Goal: Transaction & Acquisition: Purchase product/service

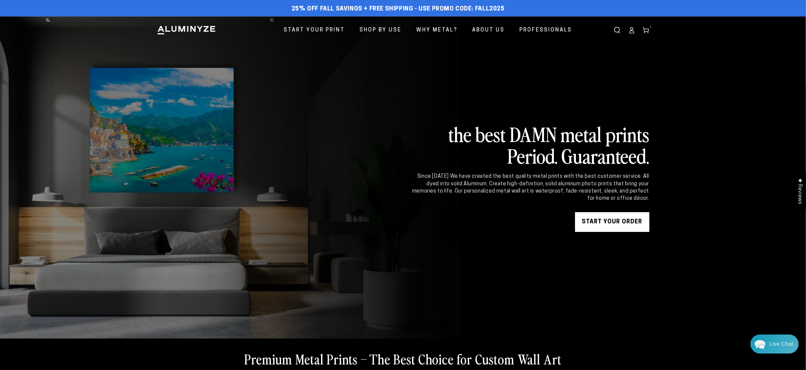
scroll to position [285, 0]
click at [611, 221] on link "START YOUR Order" at bounding box center [612, 222] width 74 height 20
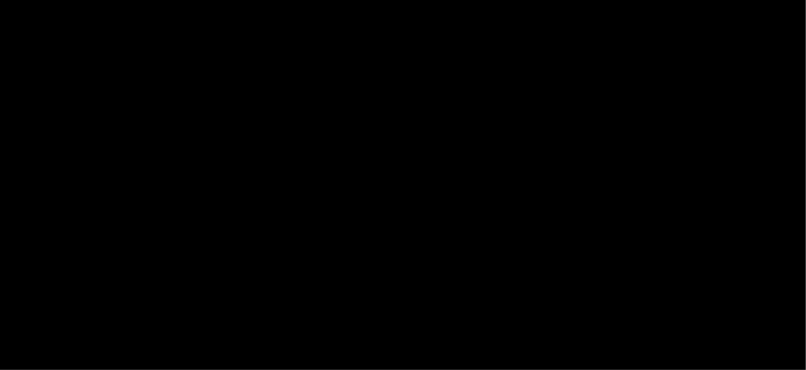
select select "**********"
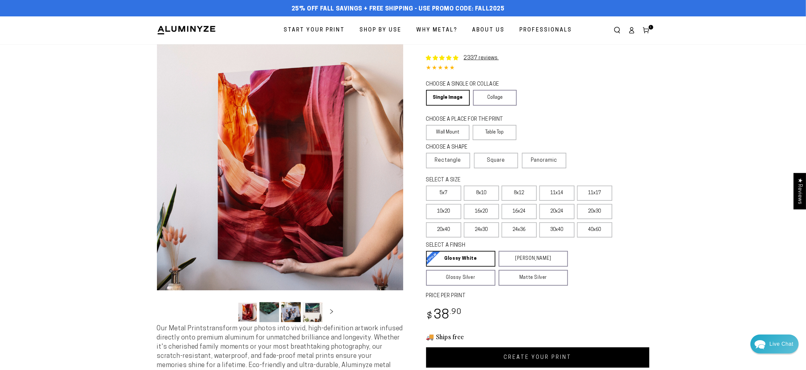
scroll to position [285, 0]
click at [504, 160] on span "Square" at bounding box center [496, 161] width 18 height 8
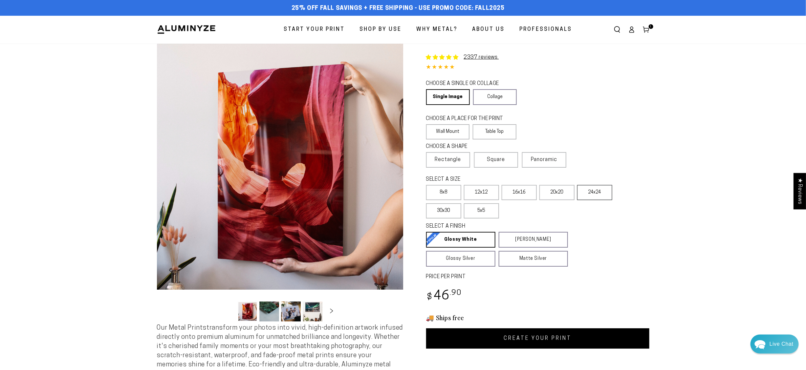
click at [598, 194] on label "24x24" at bounding box center [594, 192] width 35 height 15
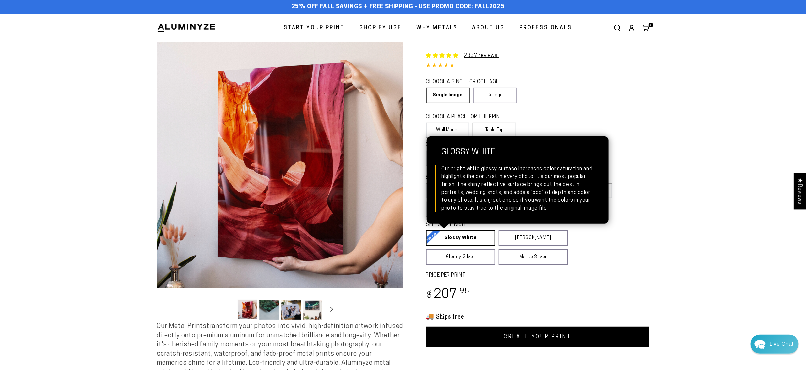
click at [460, 237] on link "Glossy White Glossy White Our bright white glossy surface increases color satur…" at bounding box center [460, 239] width 69 height 16
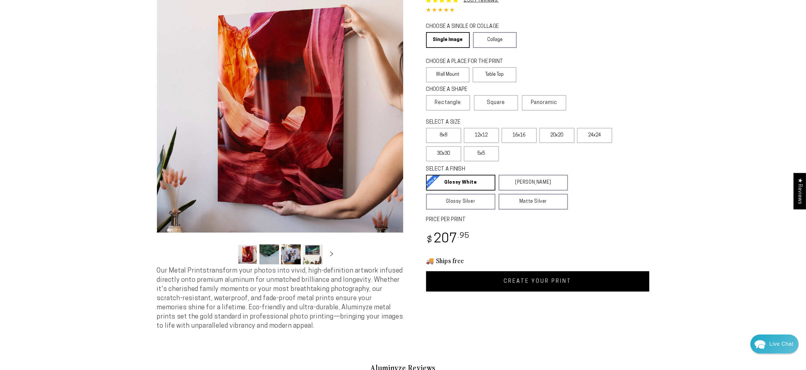
scroll to position [72, 0]
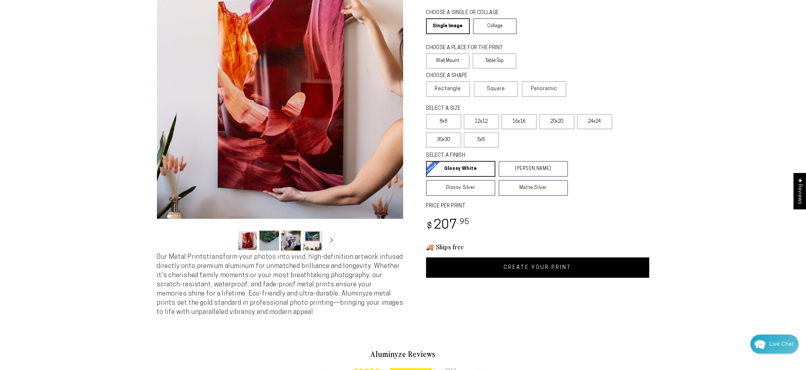
click at [553, 266] on link "CREATE YOUR PRINT" at bounding box center [537, 268] width 223 height 20
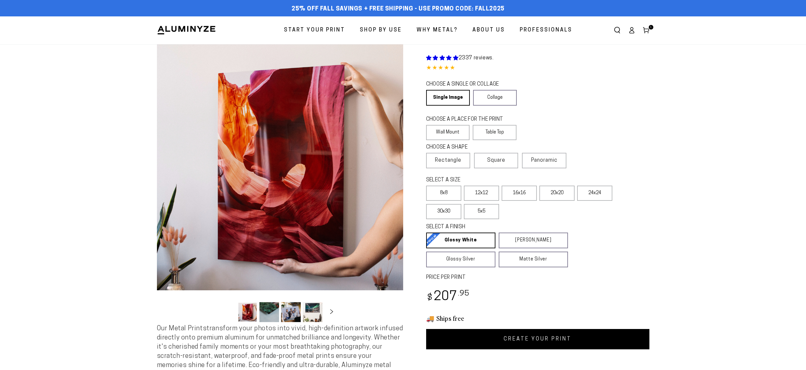
scroll to position [72, 0]
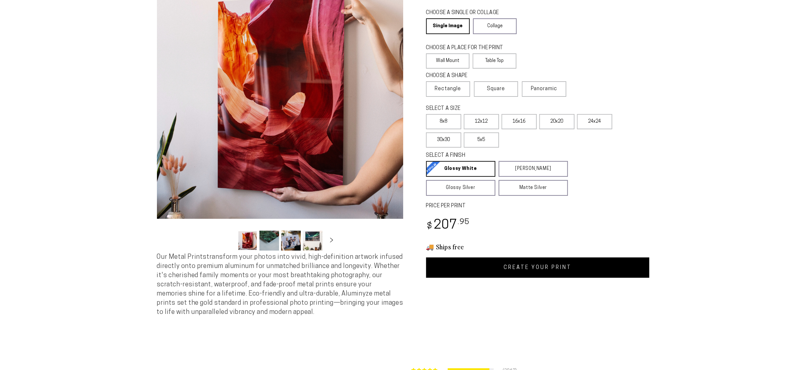
select select "**********"
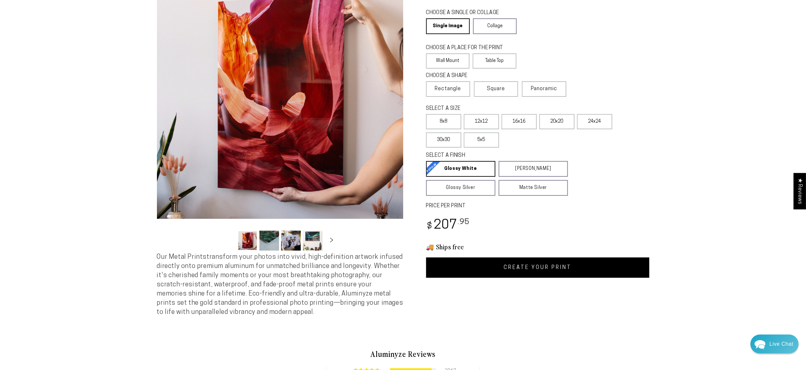
scroll to position [285, 0]
drag, startPoint x: 439, startPoint y: 86, endPoint x: 439, endPoint y: 81, distance: 4.9
click at [439, 81] on label "Rectangle" at bounding box center [448, 88] width 44 height 15
click at [440, 89] on span "Rectangle" at bounding box center [448, 89] width 26 height 8
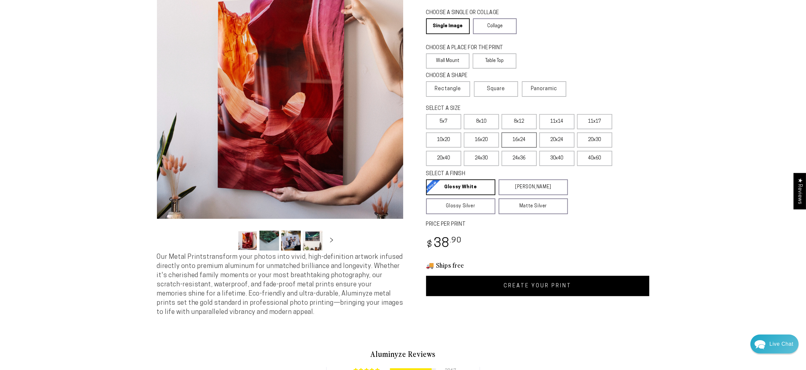
click at [525, 140] on label "16x24" at bounding box center [519, 140] width 35 height 15
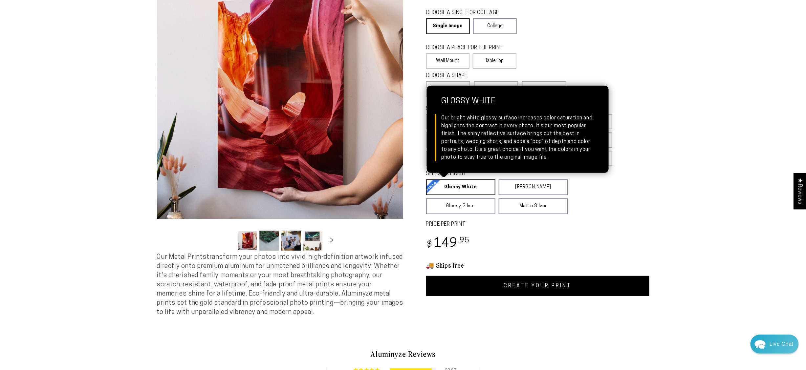
click at [469, 185] on link "Glossy White Glossy White Our bright white glossy surface increases color satur…" at bounding box center [460, 188] width 69 height 16
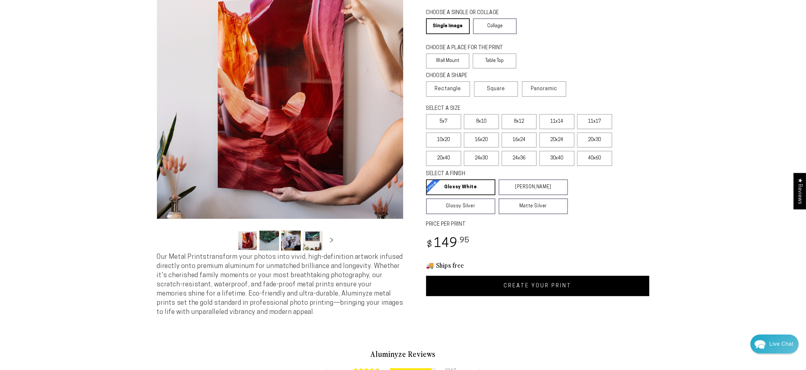
click at [546, 285] on link "CREATE YOUR PRINT" at bounding box center [537, 286] width 223 height 20
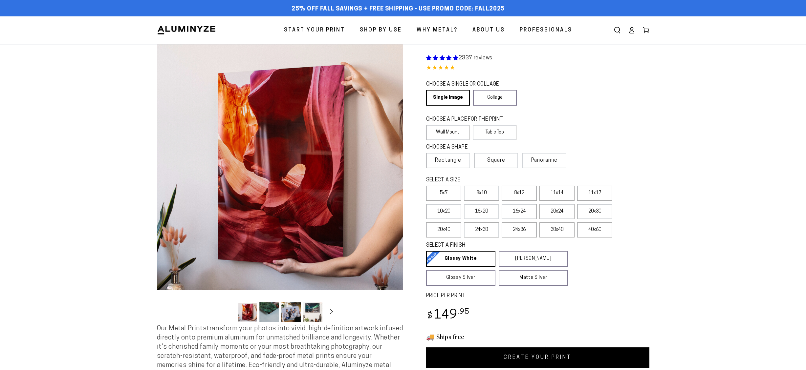
scroll to position [72, 0]
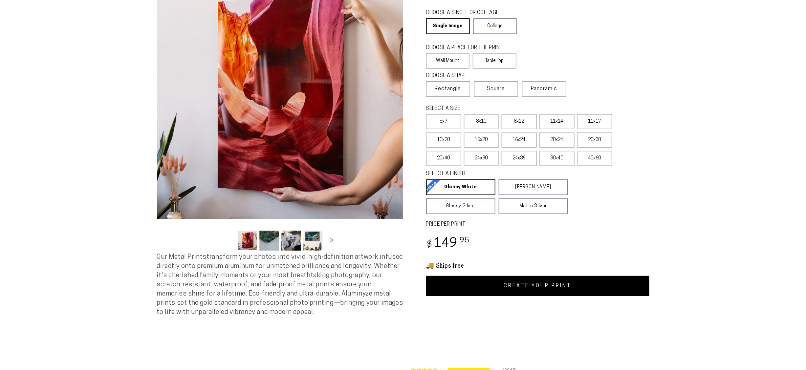
select select "**********"
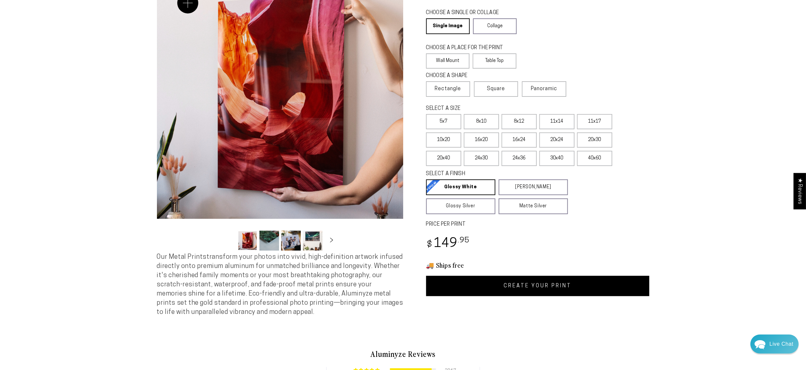
scroll to position [285, 0]
click at [557, 139] on label "20x24" at bounding box center [557, 140] width 35 height 15
click at [558, 283] on link "CREATE YOUR PRINT" at bounding box center [537, 286] width 223 height 20
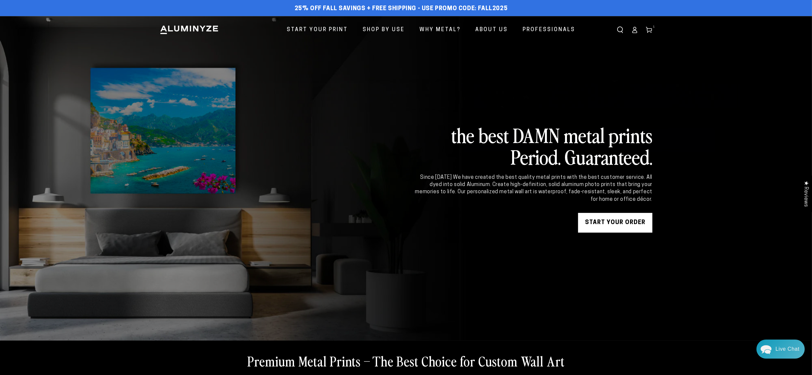
scroll to position [285, 0]
click at [618, 222] on link "START YOUR Order" at bounding box center [615, 223] width 74 height 20
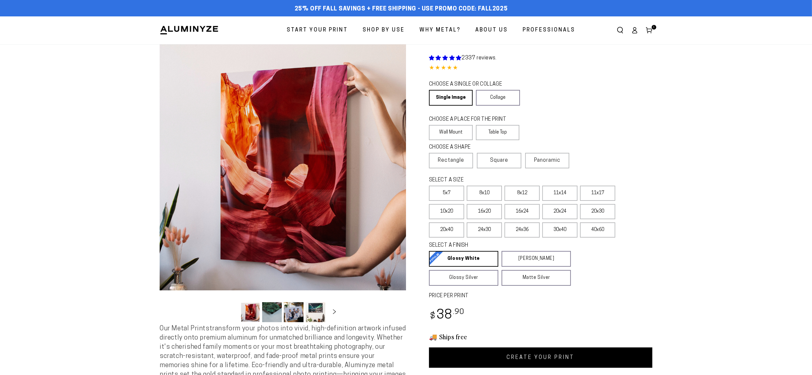
select select "**********"
click at [528, 208] on label "16x24" at bounding box center [521, 211] width 35 height 15
click at [531, 354] on link "CREATE YOUR PRINT" at bounding box center [540, 358] width 223 height 20
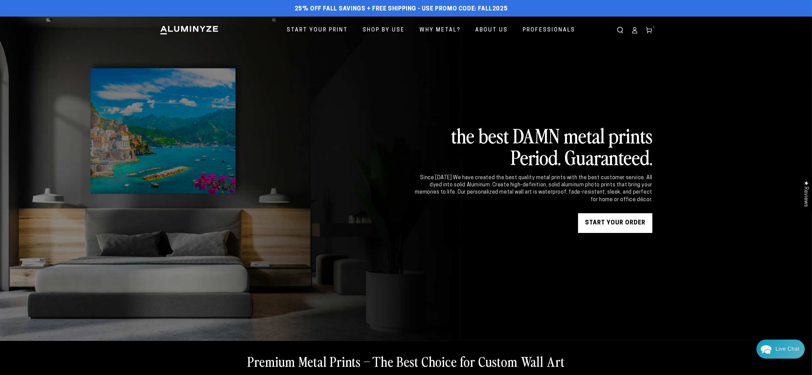
scroll to position [285, 0]
click at [618, 221] on link "START YOUR Order" at bounding box center [615, 223] width 74 height 20
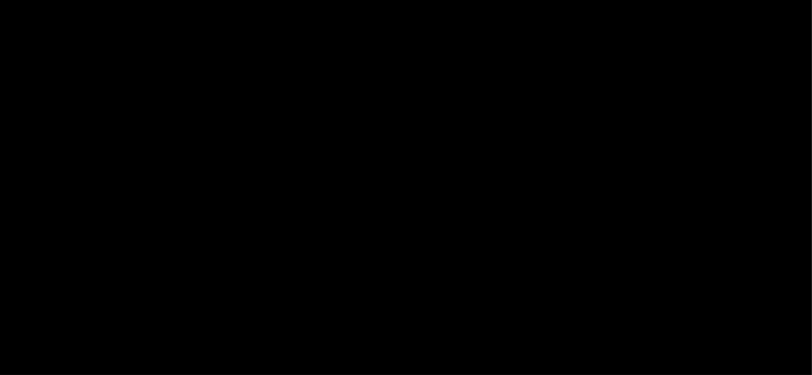
select select "**********"
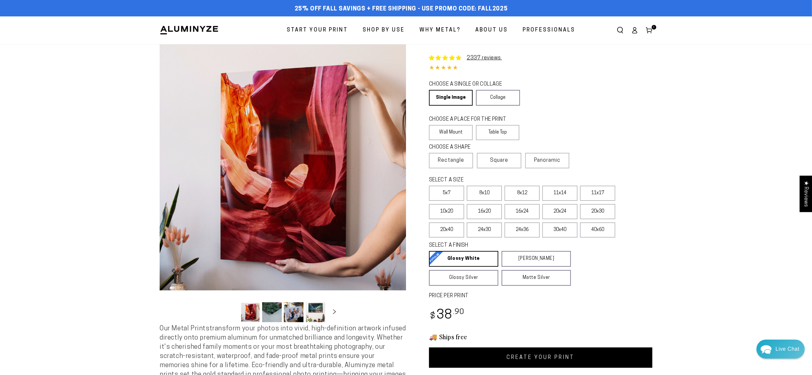
scroll to position [285, 0]
click at [558, 212] on label "20x24" at bounding box center [559, 211] width 35 height 15
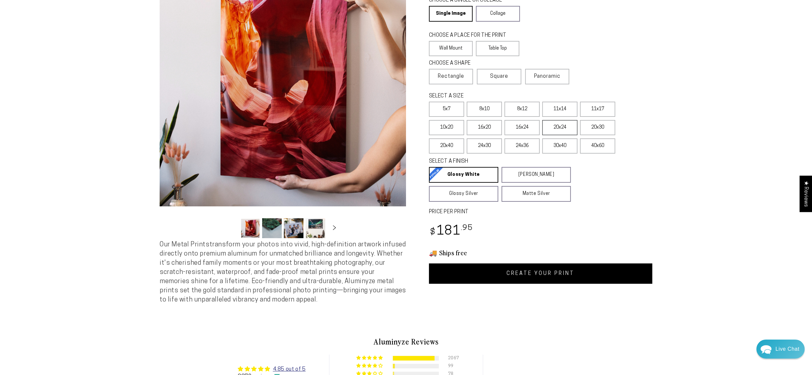
scroll to position [89, 0]
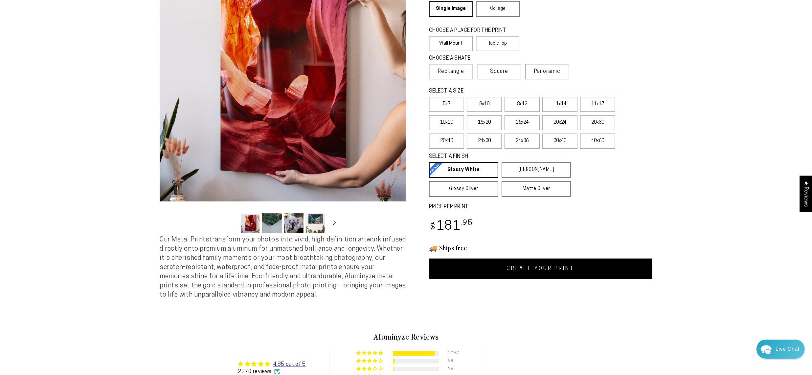
click at [539, 265] on link "CREATE YOUR PRINT" at bounding box center [540, 269] width 223 height 20
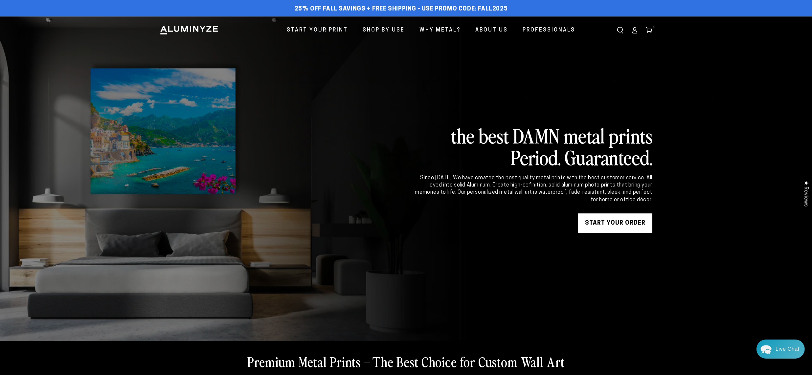
scroll to position [285, 0]
click at [608, 226] on link "START YOUR Order" at bounding box center [615, 223] width 74 height 20
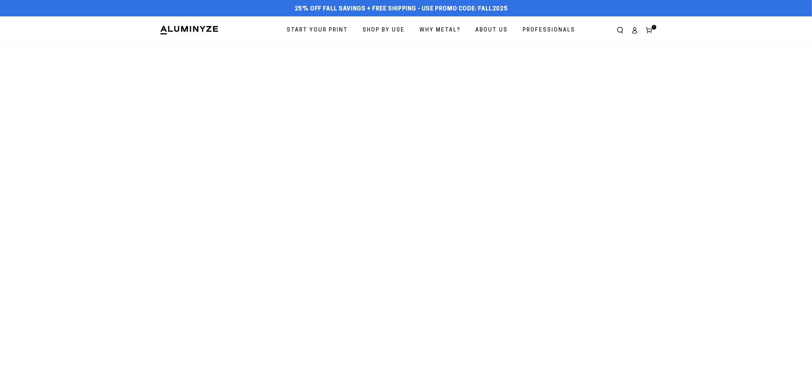
select select "**********"
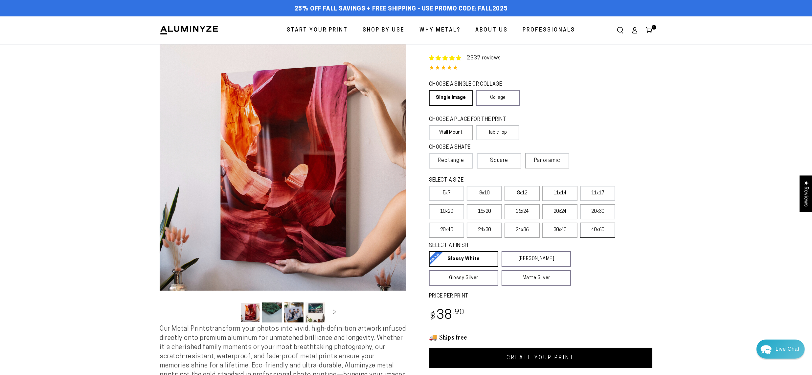
scroll to position [285, 0]
click at [520, 211] on label "16x24" at bounding box center [521, 211] width 35 height 15
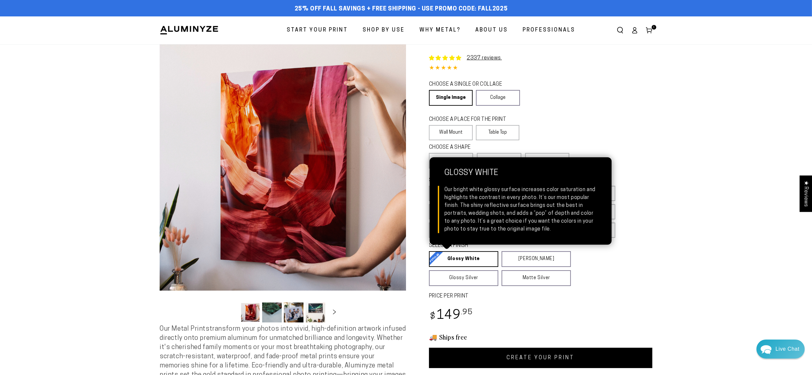
drag, startPoint x: 465, startPoint y: 259, endPoint x: 469, endPoint y: 262, distance: 4.5
click at [465, 259] on link "Glossy White Glossy White Our bright white glossy surface increases color satur…" at bounding box center [463, 259] width 69 height 16
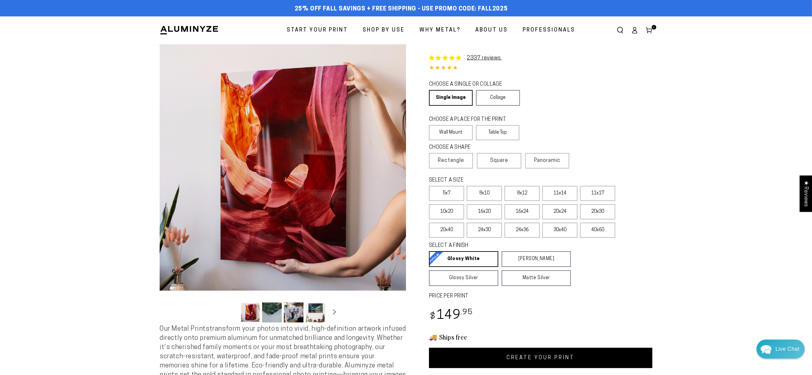
click at [524, 356] on link "CREATE YOUR PRINT" at bounding box center [540, 358] width 223 height 20
